Goal: Task Accomplishment & Management: Use online tool/utility

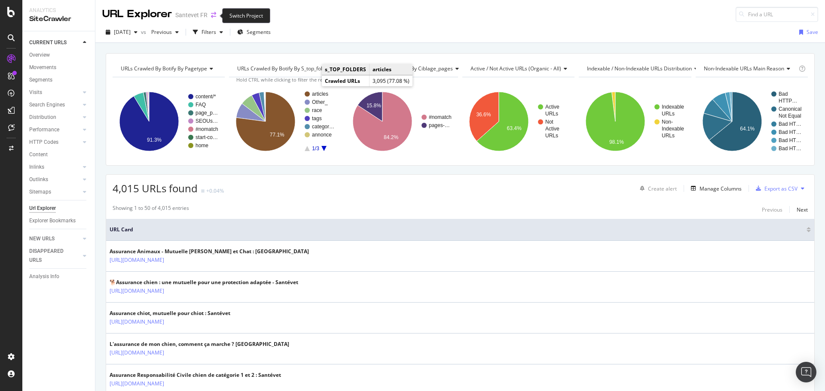
click at [212, 13] on icon "arrow-right-arrow-left" at bounding box center [213, 15] width 5 height 6
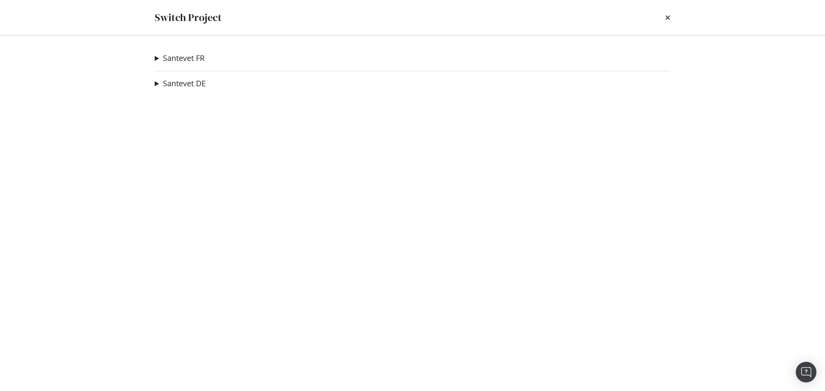
click at [157, 82] on summary "Santevet DE" at bounding box center [180, 83] width 51 height 11
click at [158, 58] on summary "Santevet FR" at bounding box center [180, 58] width 50 height 11
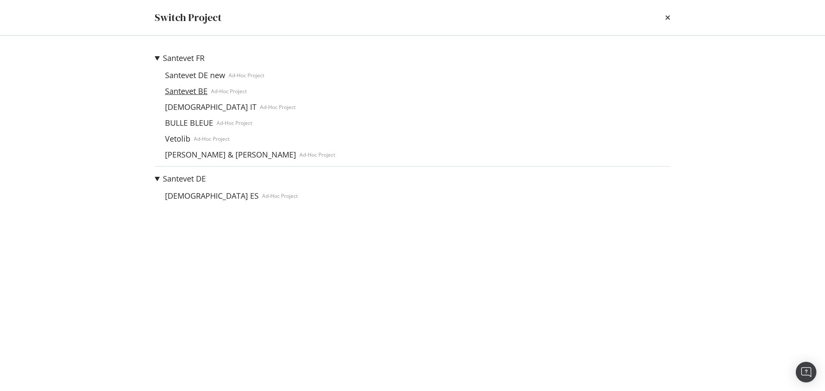
click at [190, 92] on link "Santevet BE" at bounding box center [186, 91] width 49 height 9
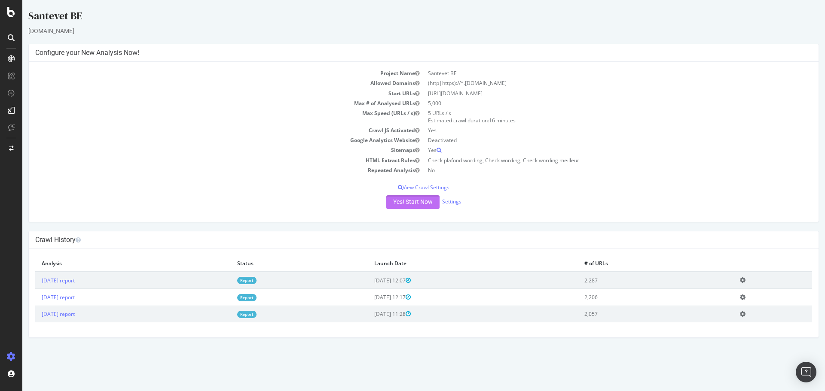
click at [400, 202] on button "Yes! Start Now" at bounding box center [412, 202] width 53 height 14
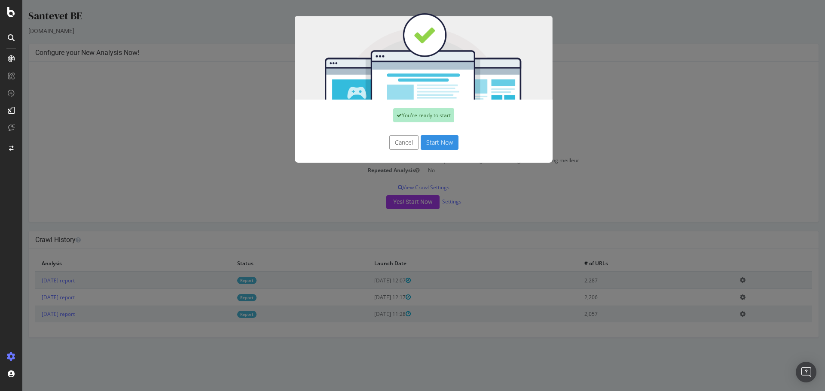
click at [440, 144] on button "Start Now" at bounding box center [440, 142] width 38 height 15
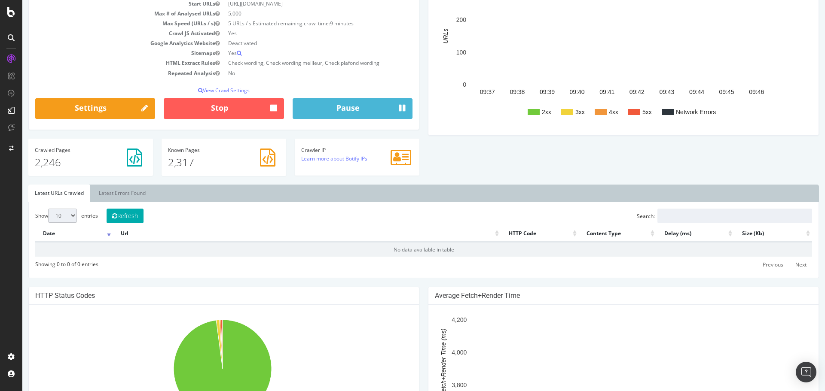
scroll to position [215, 0]
